Goal: Download file/media

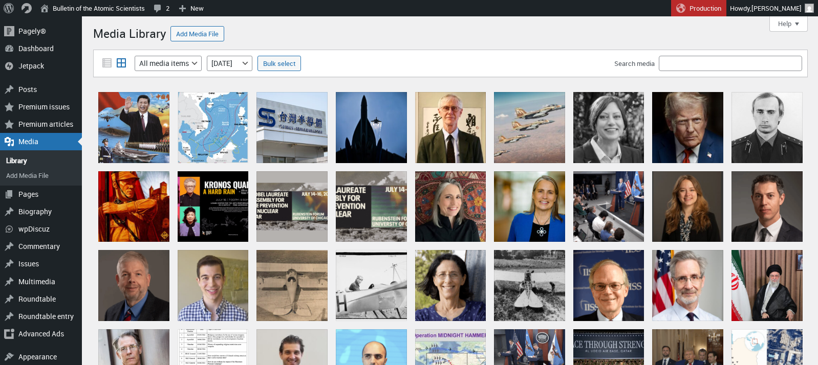
select select "3"
click at [683, 61] on input "Search media" at bounding box center [729, 63] width 143 height 15
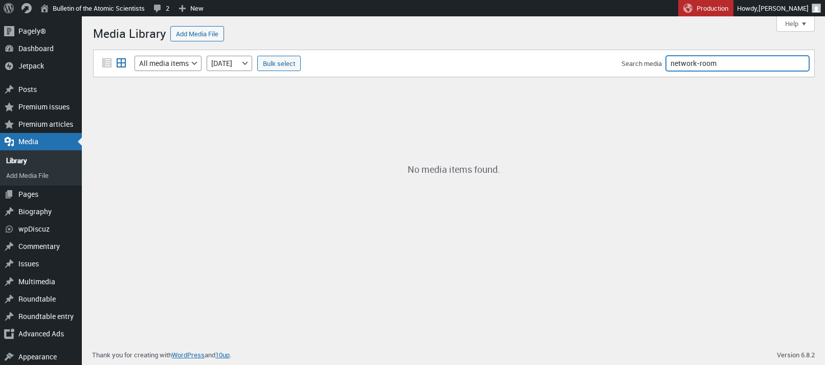
drag, startPoint x: 718, startPoint y: 64, endPoint x: 692, endPoint y: 60, distance: 26.4
click at [671, 62] on input "network-room" at bounding box center [737, 63] width 143 height 15
type input "council"
click at [252, 60] on select "All dates September 2025 August 2025 July 2025 June 2025 May 2025 April 2025 Ma…" at bounding box center [230, 63] width 46 height 15
select select "9"
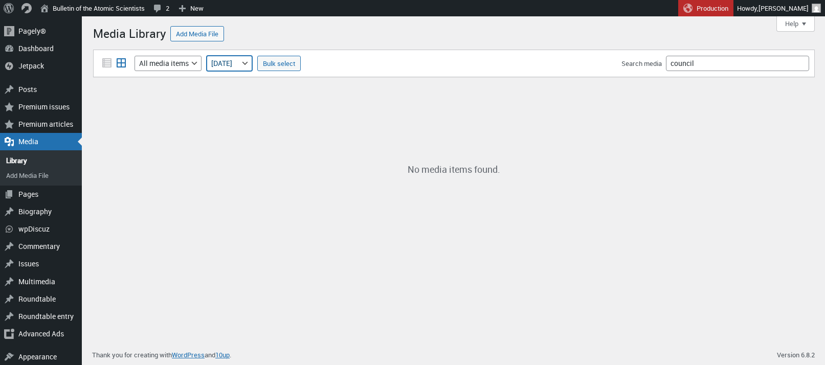
click at [208, 56] on select "All dates September 2025 August 2025 July 2025 June 2025 May 2025 April 2025 Ma…" at bounding box center [230, 63] width 46 height 15
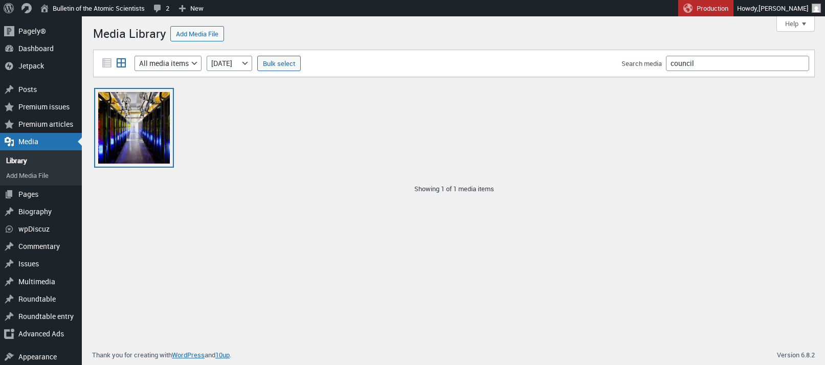
click at [145, 133] on div "council-bluffs-network-room" at bounding box center [134, 128] width 72 height 72
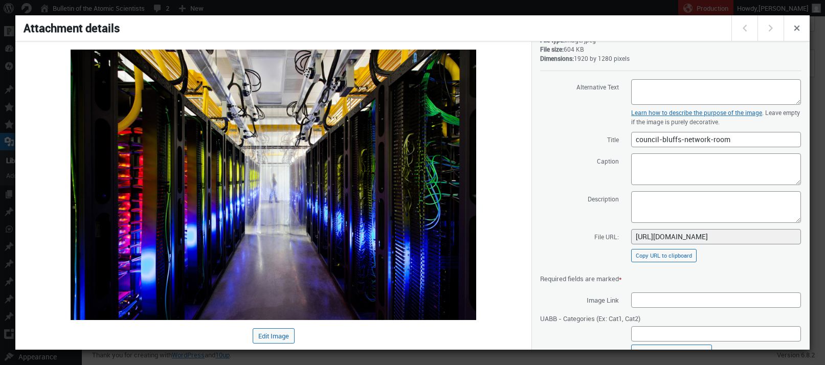
scroll to position [97, 0]
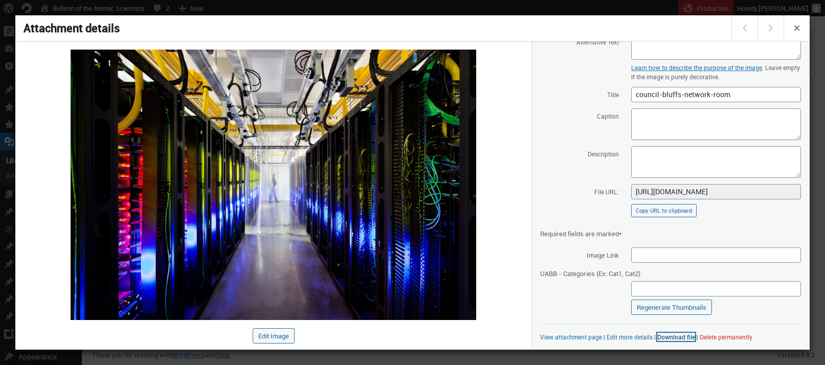
click at [673, 338] on link "Download file" at bounding box center [676, 337] width 38 height 8
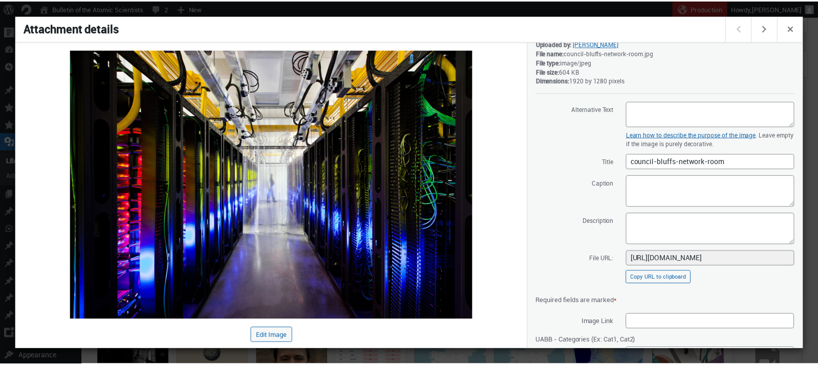
scroll to position [97, 0]
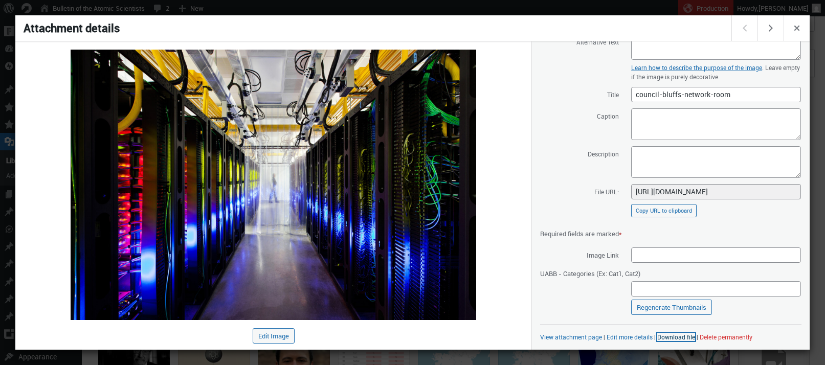
click at [668, 338] on link "Download file" at bounding box center [676, 337] width 38 height 8
click at [790, 29] on button "Close dialog" at bounding box center [797, 28] width 26 height 26
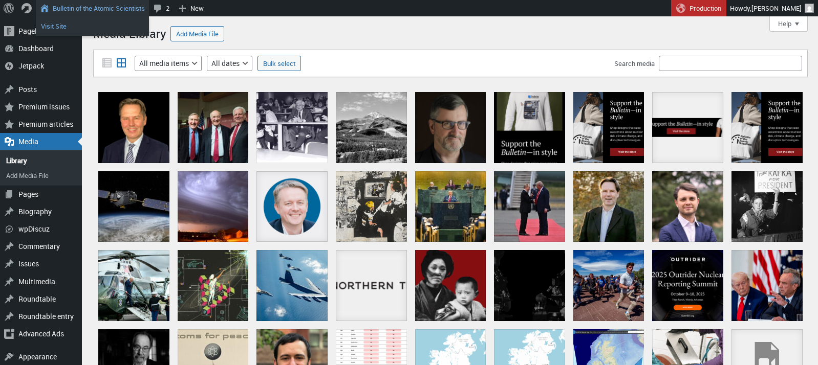
click at [61, 21] on link "Visit Site" at bounding box center [92, 25] width 113 height 13
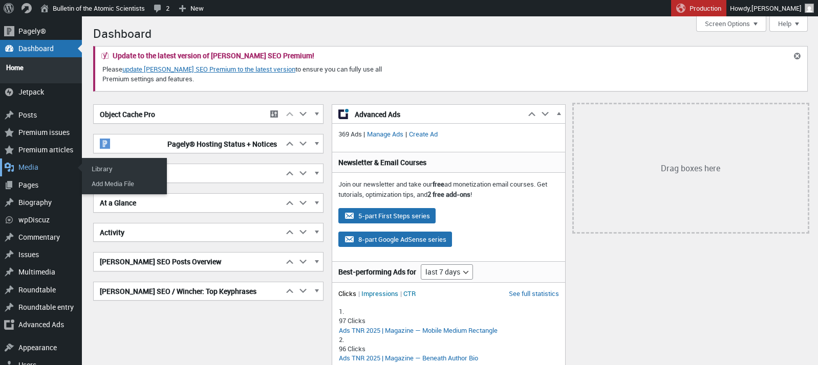
click at [32, 162] on div "Media" at bounding box center [41, 167] width 82 height 17
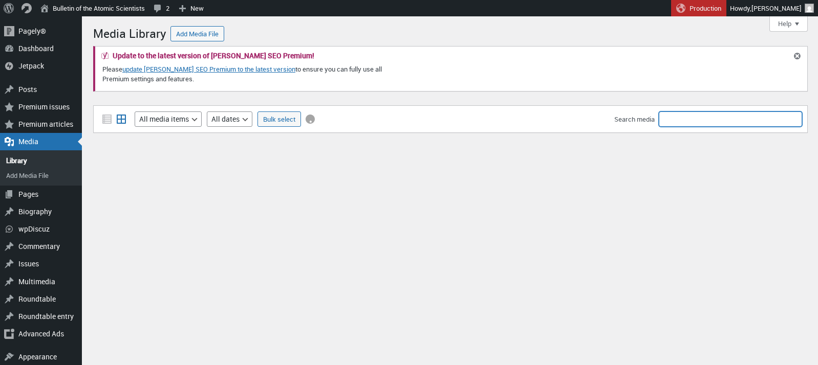
click at [709, 119] on input "Search media" at bounding box center [729, 119] width 143 height 15
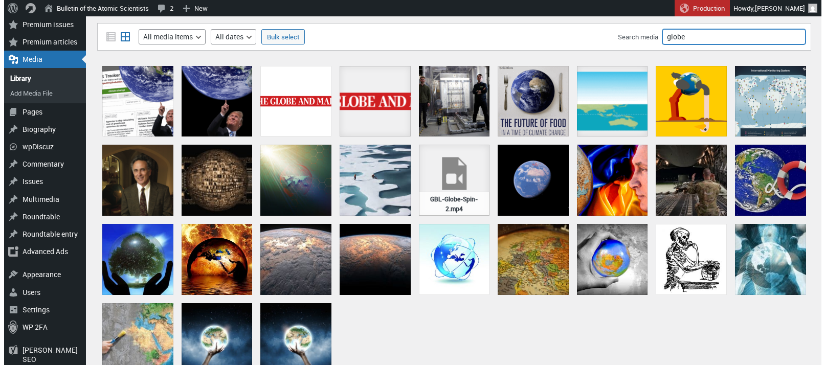
scroll to position [84, 0]
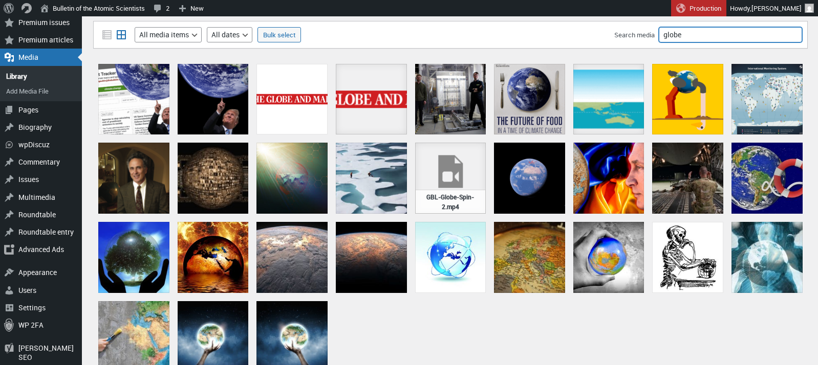
type input "globe"
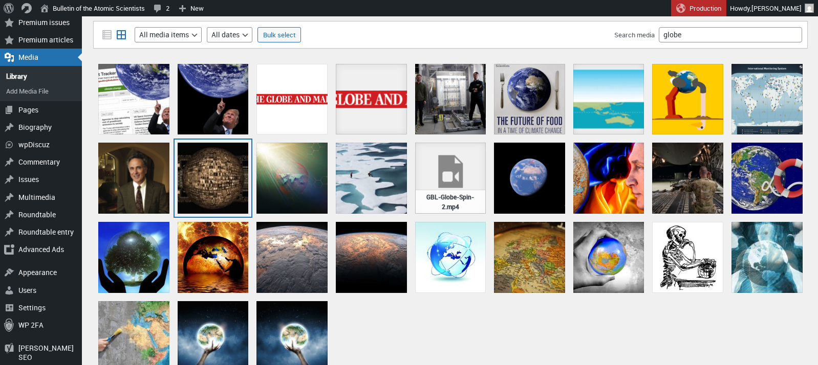
click at [204, 170] on div "globe and circuit board L" at bounding box center [213, 178] width 71 height 71
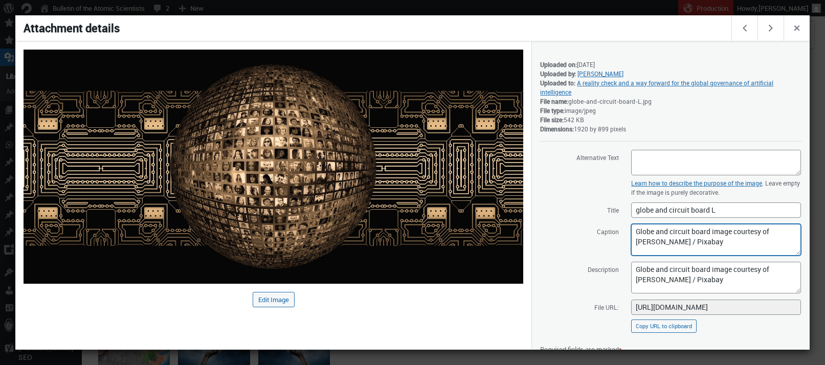
drag, startPoint x: 634, startPoint y: 234, endPoint x: 710, endPoint y: 234, distance: 76.2
click at [710, 234] on textarea "Globe and circuit board image courtesy of Gerd Altmann / Pixabay" at bounding box center [716, 240] width 170 height 32
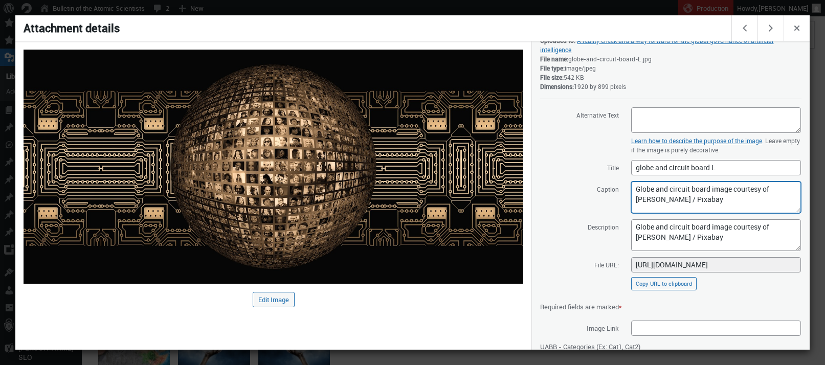
scroll to position [116, 0]
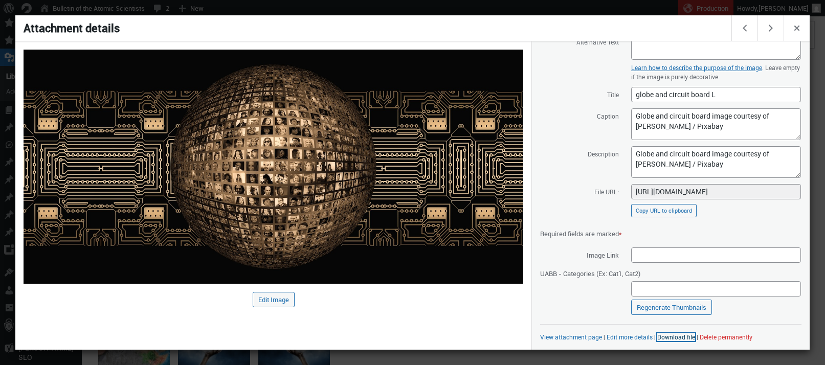
click at [673, 337] on link "Download file" at bounding box center [676, 337] width 38 height 8
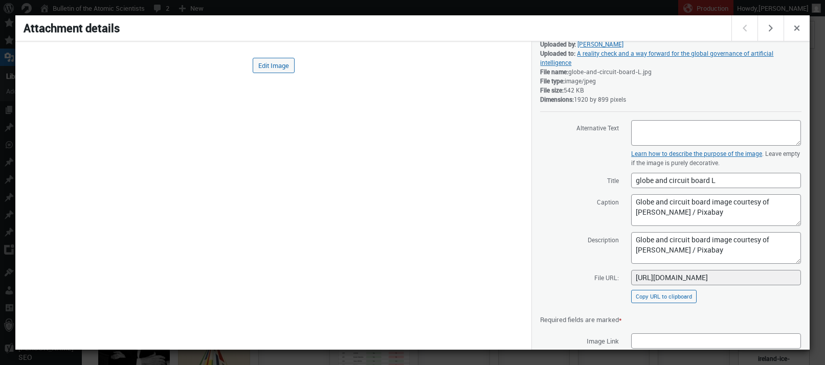
scroll to position [116, 0]
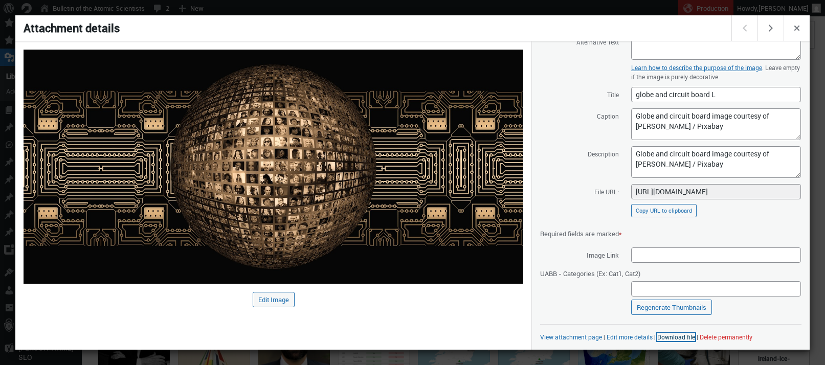
click at [669, 337] on link "Download file" at bounding box center [676, 337] width 38 height 8
